Goal: Check status: Check status

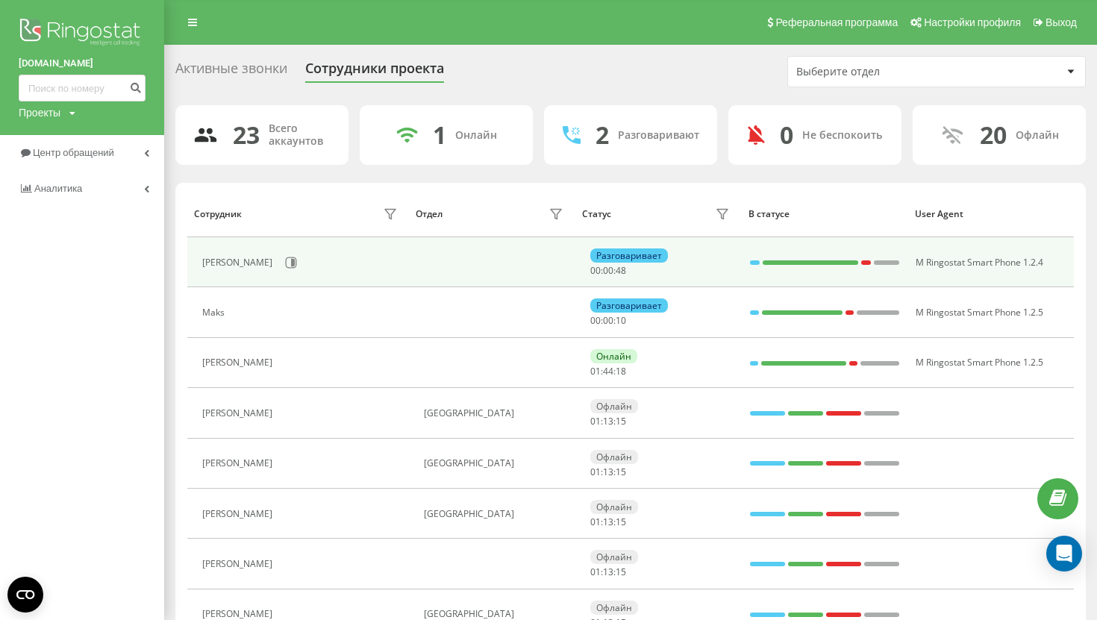
click at [274, 273] on div "[PERSON_NAME]" at bounding box center [301, 262] width 198 height 25
click at [280, 270] on button at bounding box center [291, 262] width 22 height 22
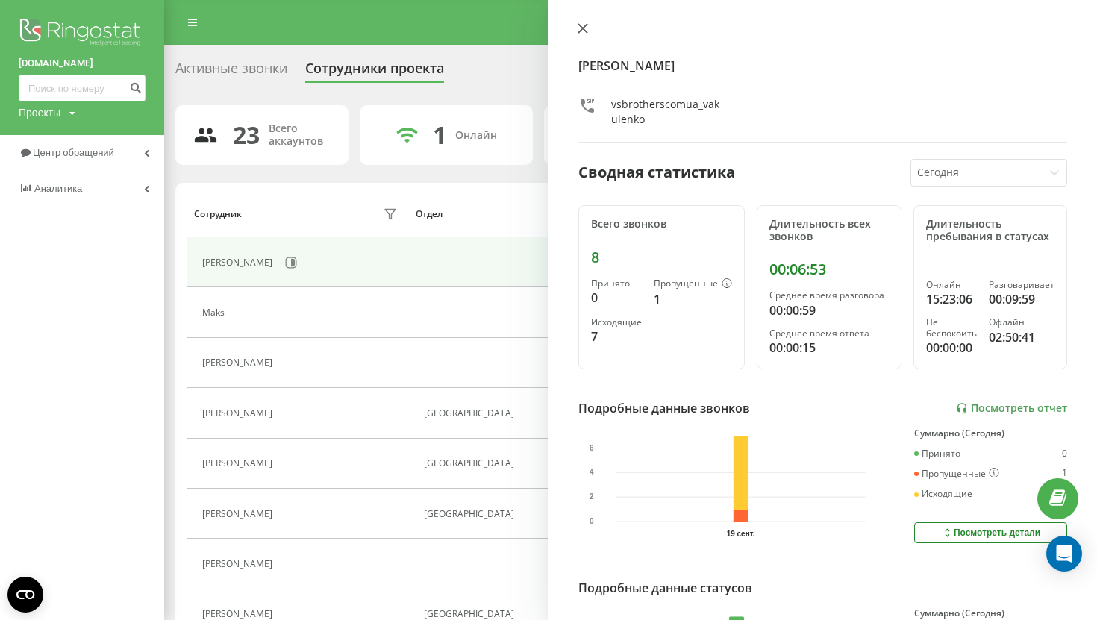
click at [580, 29] on icon at bounding box center [582, 28] width 10 height 10
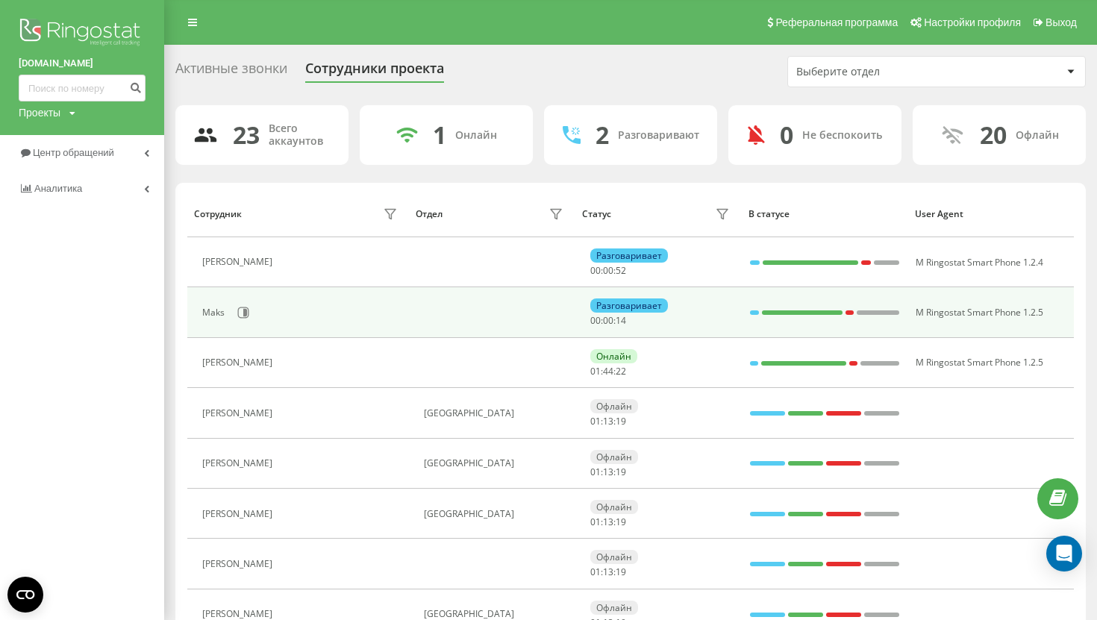
click at [241, 324] on div "Maks" at bounding box center [301, 312] width 198 height 25
click at [247, 314] on icon at bounding box center [243, 312] width 11 height 11
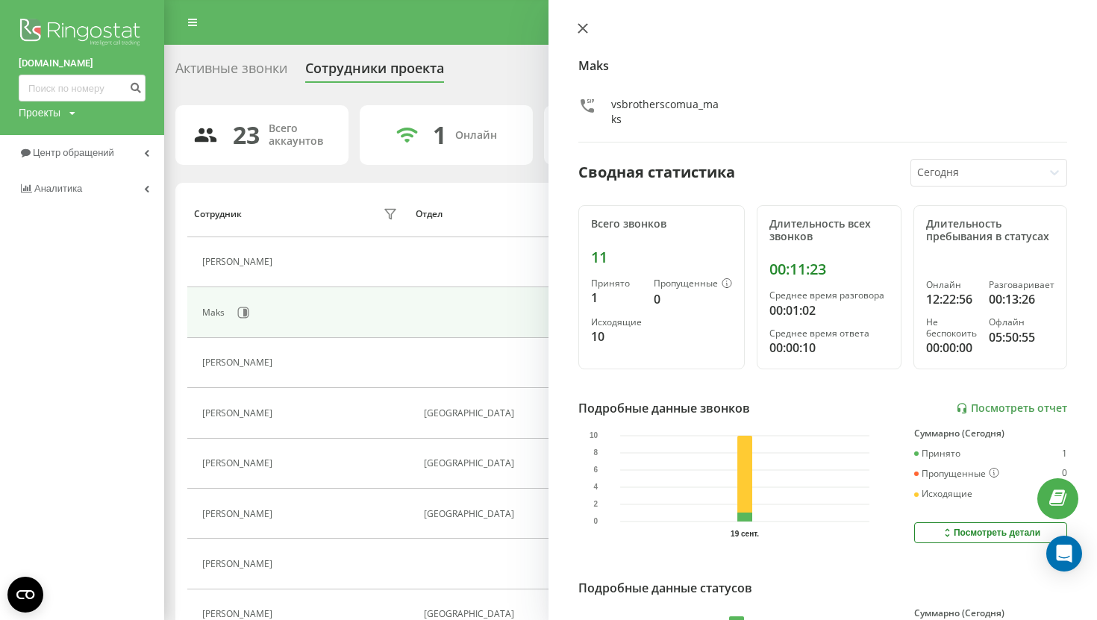
click at [584, 24] on icon at bounding box center [582, 28] width 10 height 10
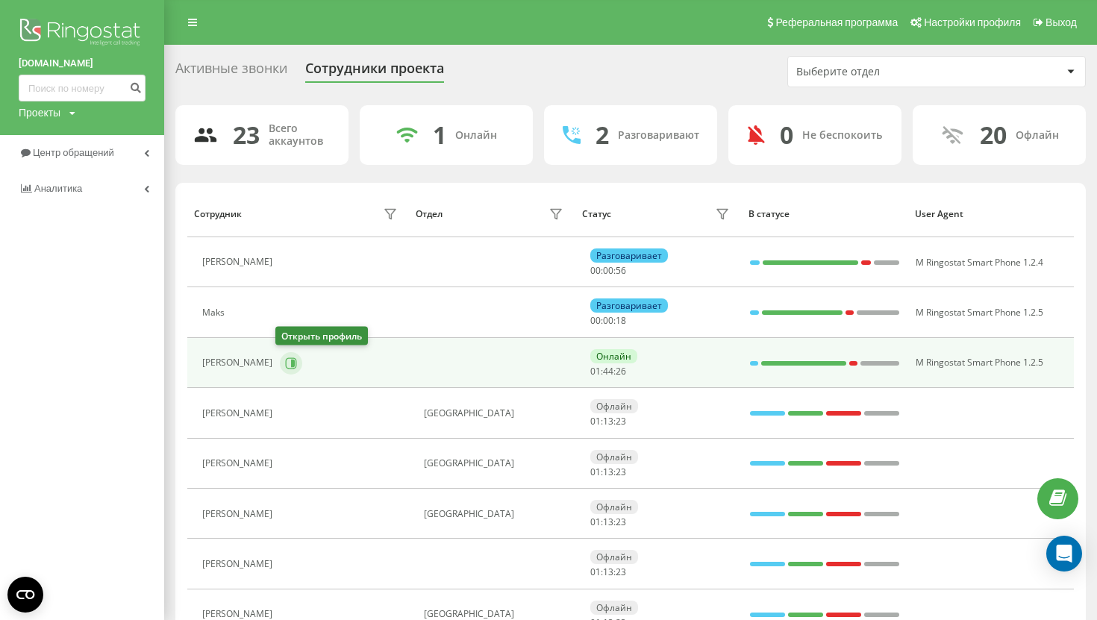
click at [286, 358] on icon at bounding box center [291, 362] width 11 height 11
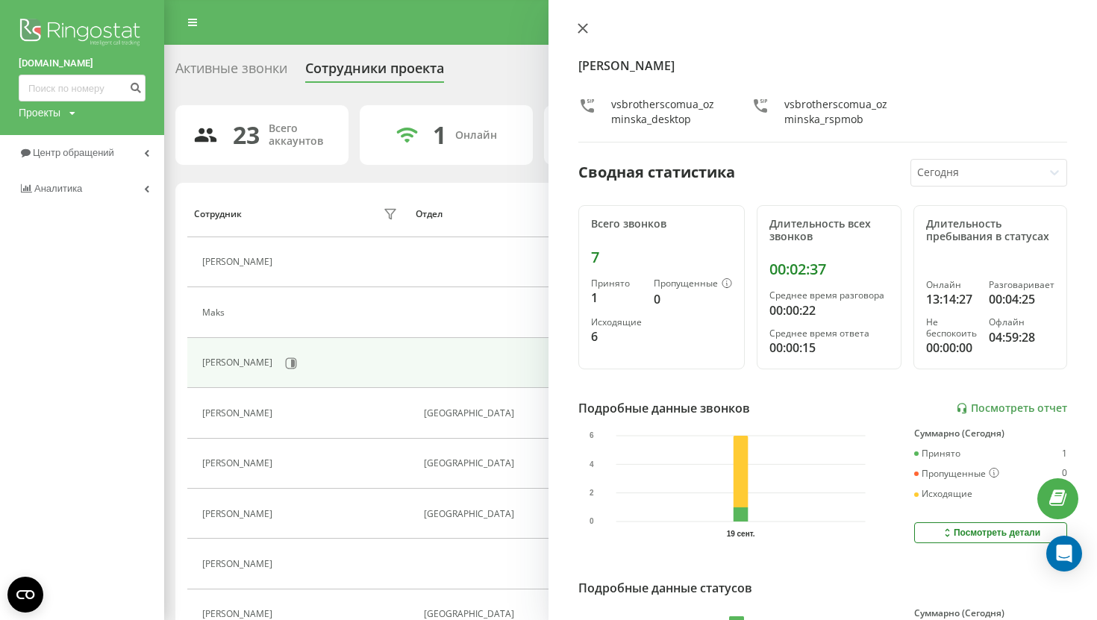
click at [591, 29] on button at bounding box center [582, 29] width 19 height 14
